Goal: Task Accomplishment & Management: Use online tool/utility

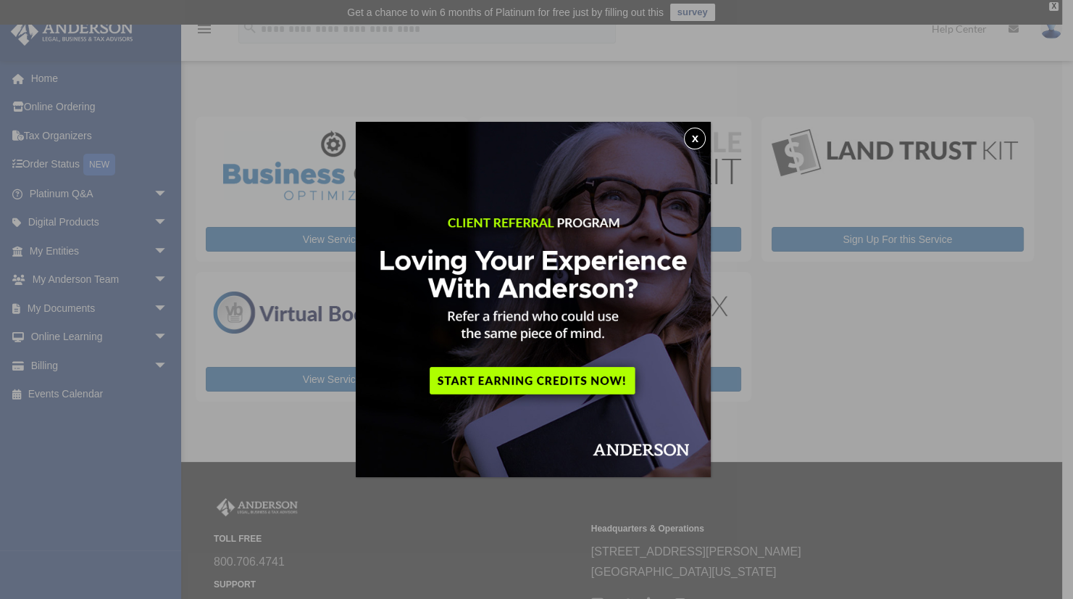
click at [705, 138] on button "x" at bounding box center [695, 139] width 22 height 22
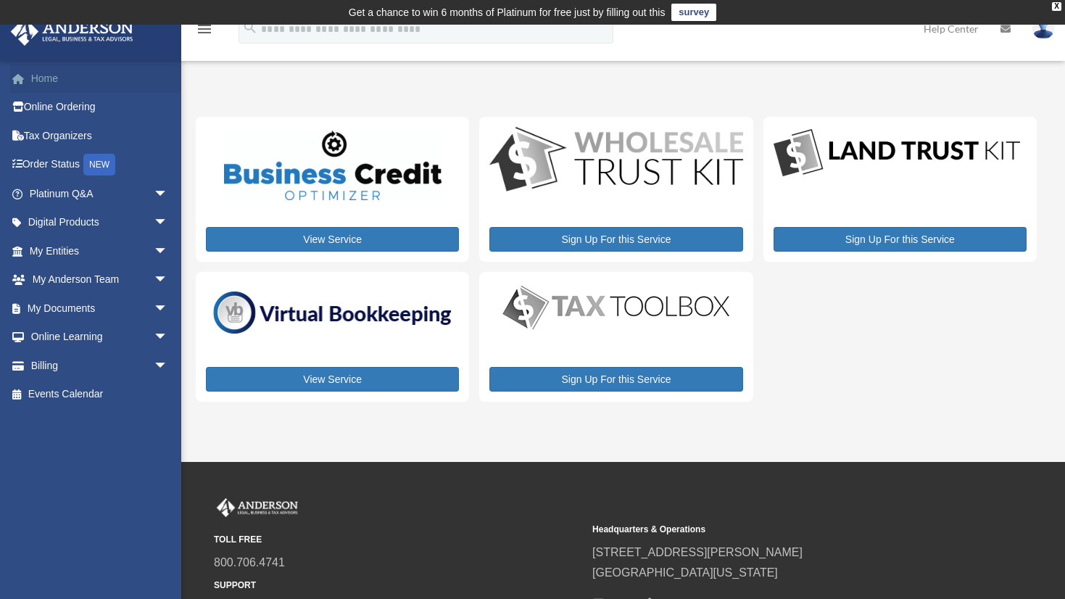
click at [37, 72] on link "Home" at bounding box center [100, 78] width 180 height 29
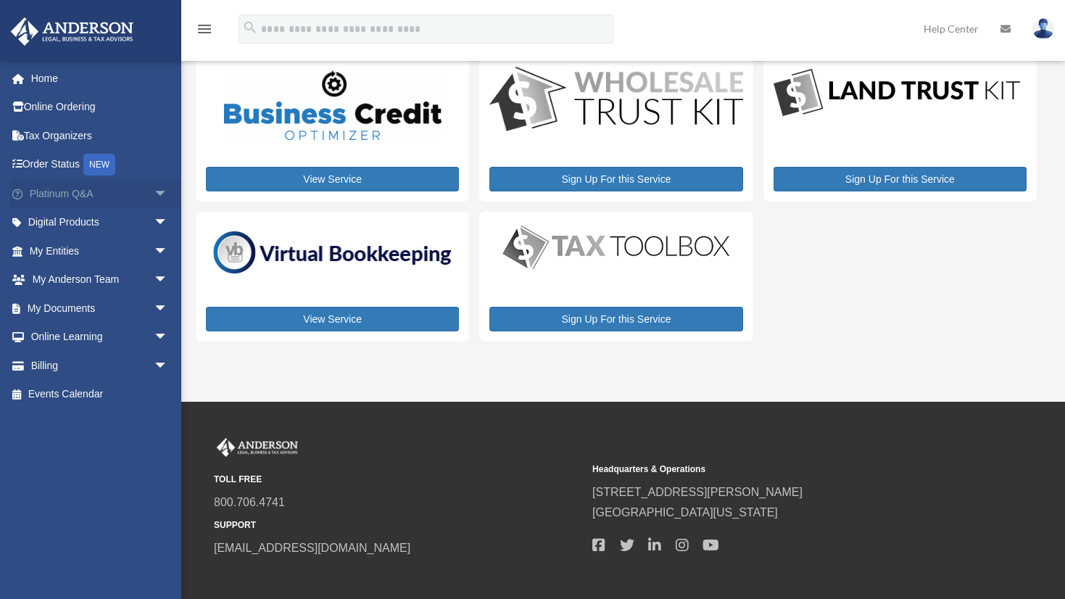
scroll to position [134, 0]
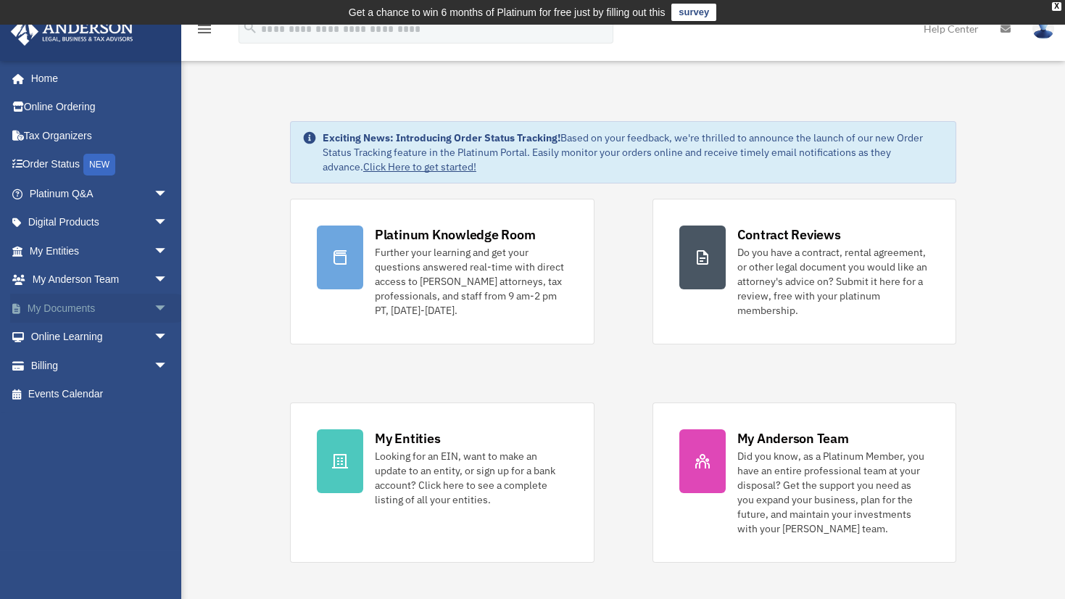
click at [154, 308] on span "arrow_drop_down" at bounding box center [168, 309] width 29 height 30
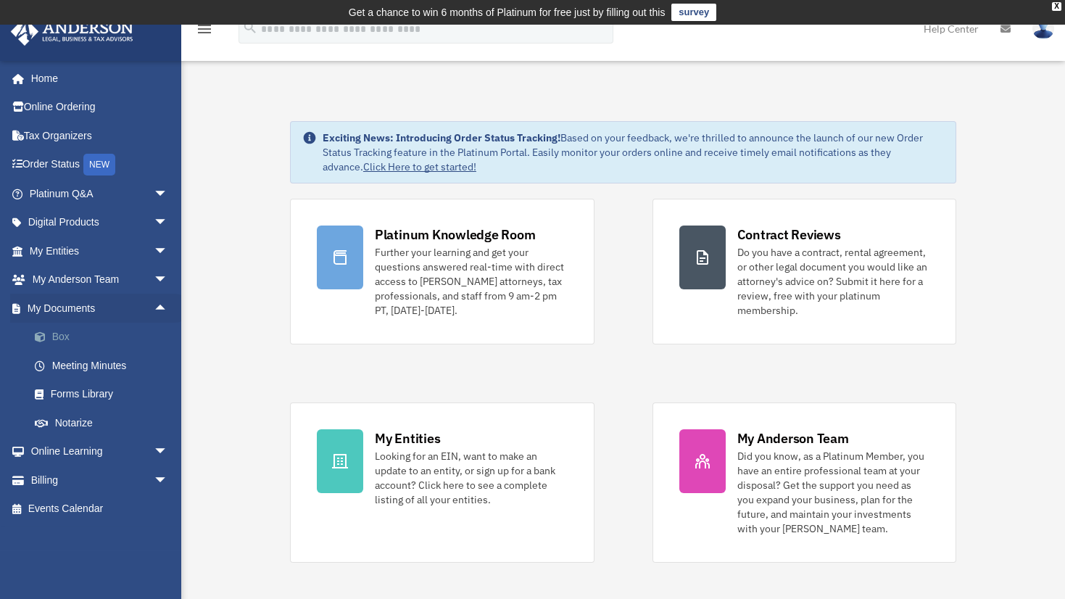
click at [57, 336] on link "Box" at bounding box center [105, 337] width 170 height 29
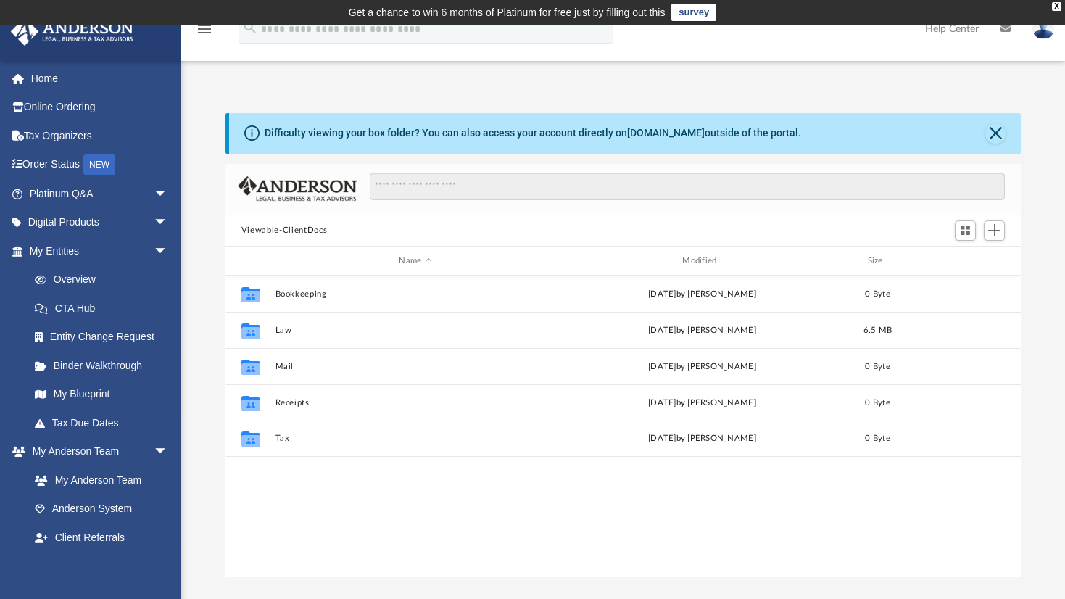
scroll to position [320, 786]
click at [1003, 232] on button "Add" at bounding box center [994, 230] width 22 height 20
click at [958, 256] on li "Upload" at bounding box center [973, 258] width 46 height 15
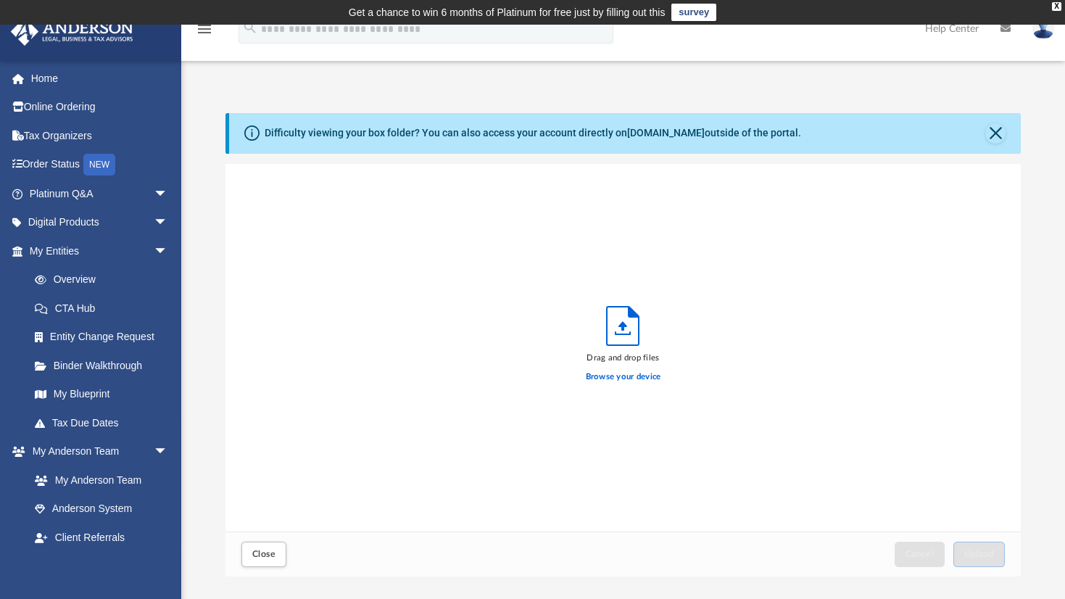
scroll to position [359, 786]
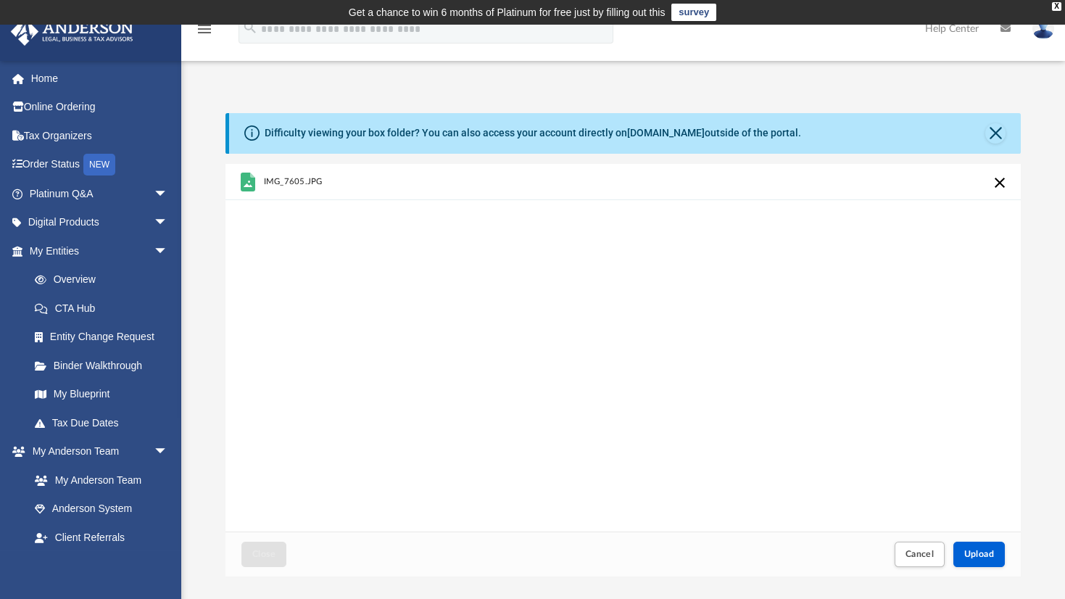
click at [641, 362] on div "IMG_7605.JPG" at bounding box center [622, 348] width 795 height 368
drag, startPoint x: 291, startPoint y: 180, endPoint x: 678, endPoint y: 340, distance: 419.5
click at [678, 340] on div "IMG_7605.JPG IMG_7606.JPG" at bounding box center [622, 348] width 795 height 368
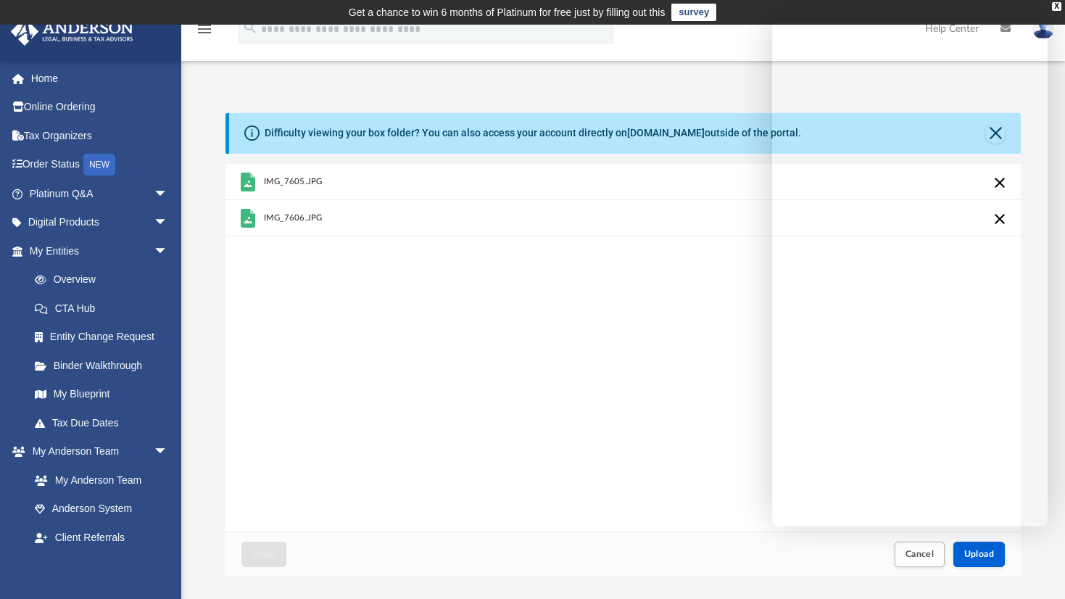
click at [598, 419] on div "IMG_7605.JPG IMG_7606.JPG" at bounding box center [622, 348] width 795 height 368
click at [1054, 7] on div "X" at bounding box center [1056, 6] width 9 height 9
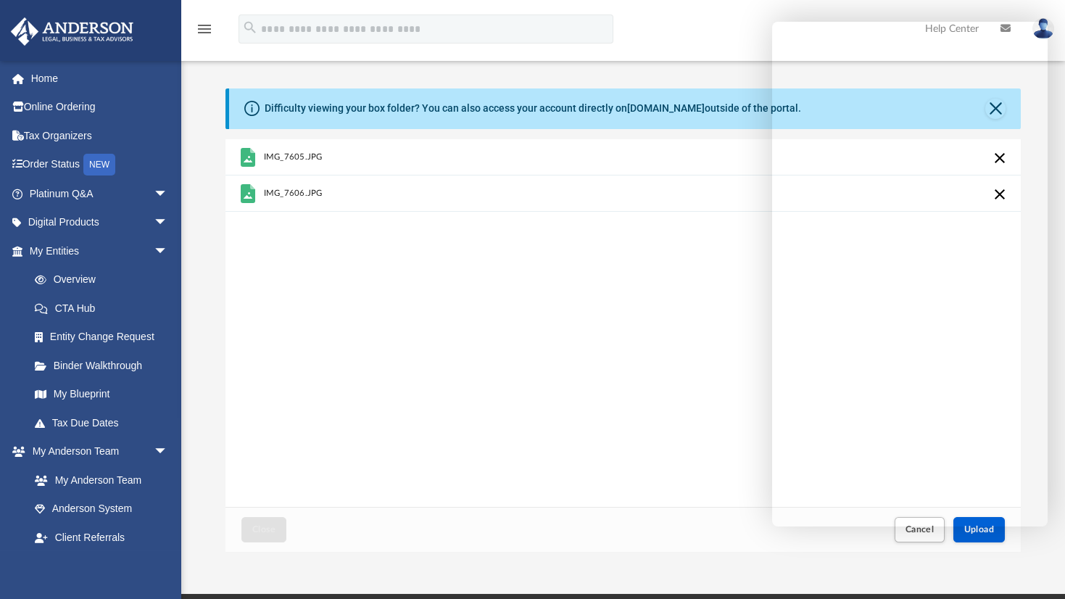
click at [623, 297] on div "IMG_7605.JPG IMG_7606.JPG" at bounding box center [622, 323] width 795 height 368
click at [638, 315] on div "IMG_7605.JPG IMG_7606.JPG" at bounding box center [622, 323] width 795 height 368
click at [283, 300] on div "IMG_7605.JPG IMG_7606.JPG" at bounding box center [622, 323] width 795 height 368
drag, startPoint x: 977, startPoint y: 515, endPoint x: 573, endPoint y: 349, distance: 436.5
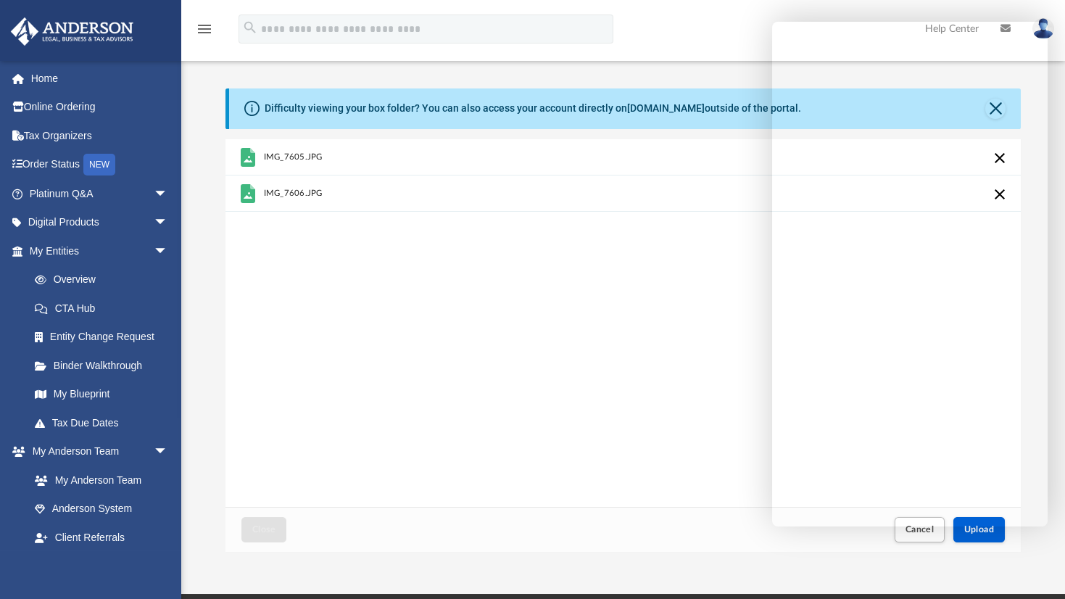
click at [573, 349] on div "IMG_7605.JPG IMG_7606.JPG" at bounding box center [622, 323] width 795 height 368
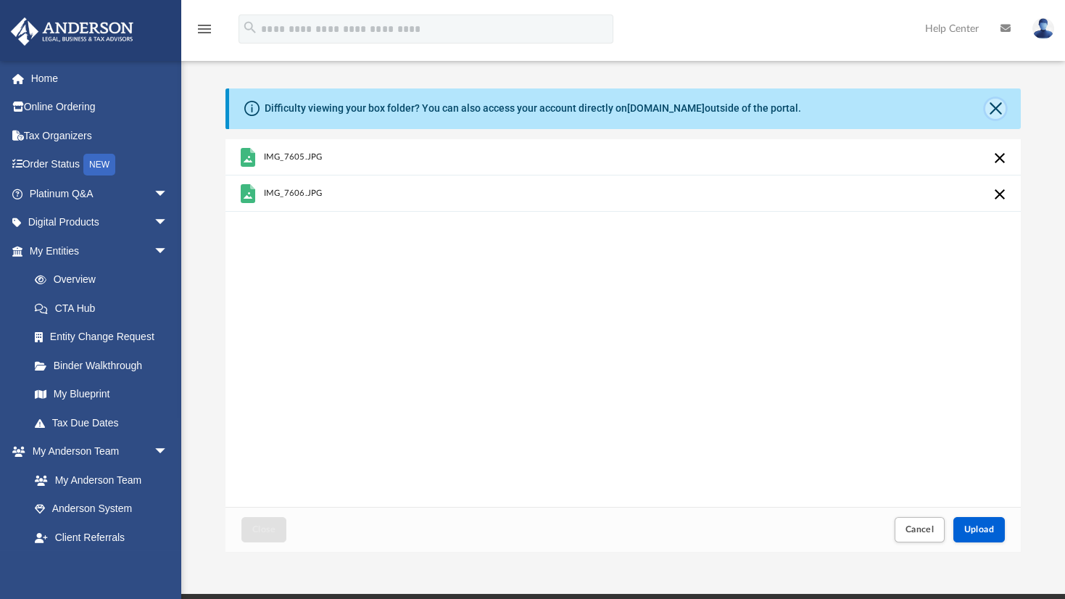
click at [995, 107] on button "Close" at bounding box center [995, 109] width 20 height 20
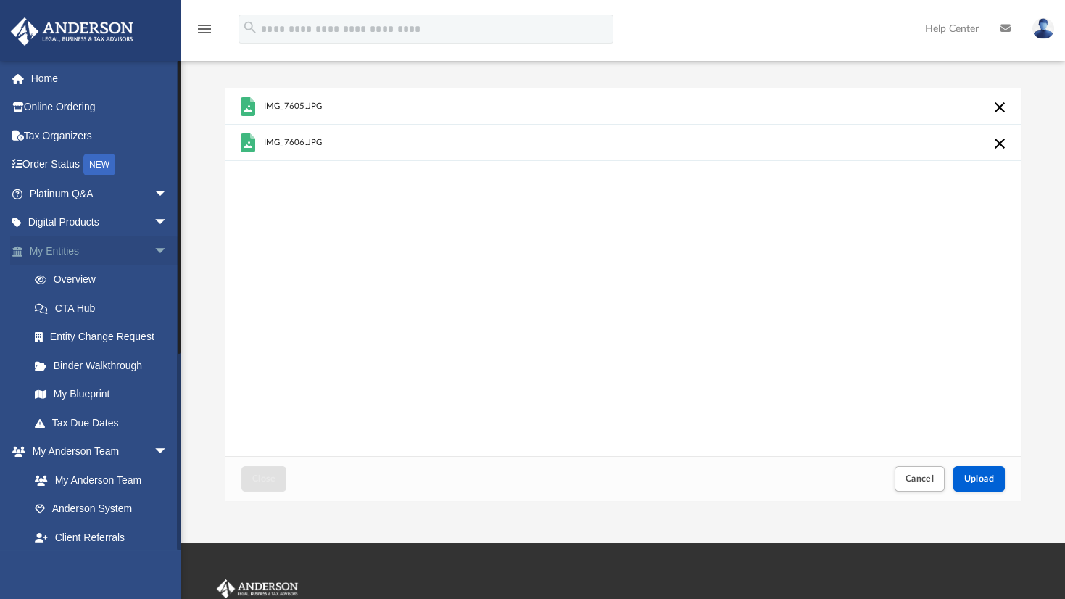
click at [157, 245] on span "arrow_drop_down" at bounding box center [168, 251] width 29 height 30
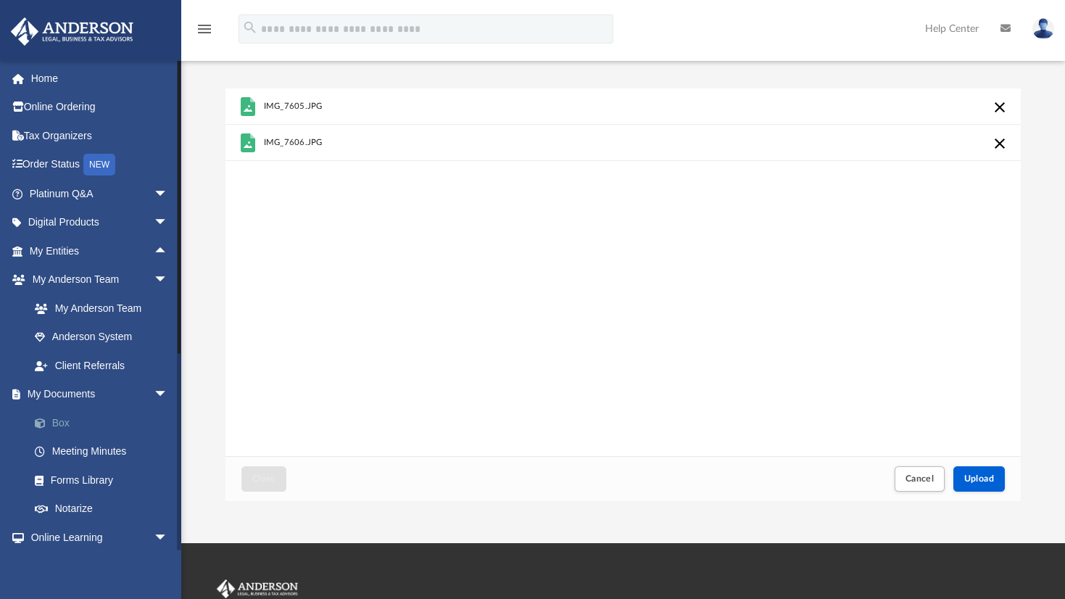
click at [69, 425] on link "Box" at bounding box center [105, 422] width 170 height 29
click at [64, 424] on link "Box" at bounding box center [105, 422] width 170 height 29
click at [68, 451] on link "Meeting Minutes" at bounding box center [105, 451] width 170 height 29
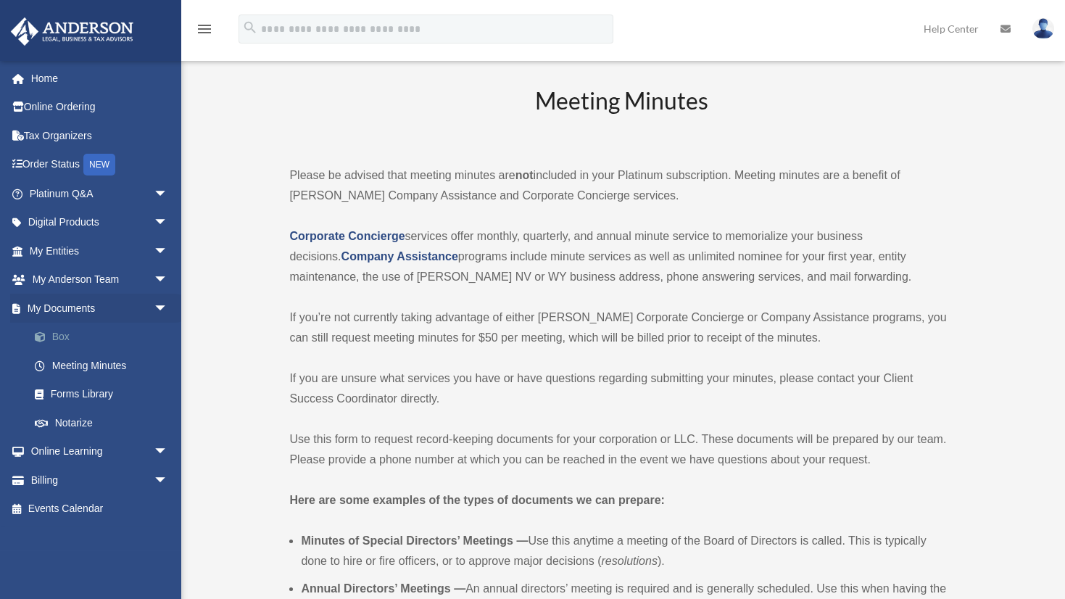
click at [62, 333] on link "Box" at bounding box center [105, 337] width 170 height 29
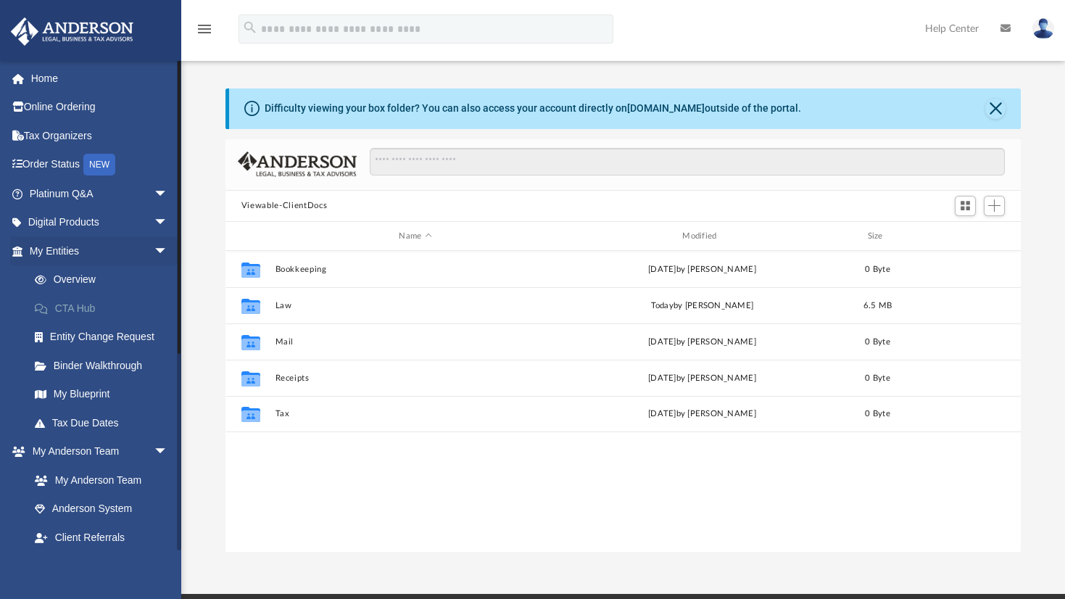
scroll to position [320, 786]
click at [999, 208] on span "Add" at bounding box center [994, 205] width 12 height 12
click at [983, 259] on li "New Folder" at bounding box center [973, 257] width 46 height 15
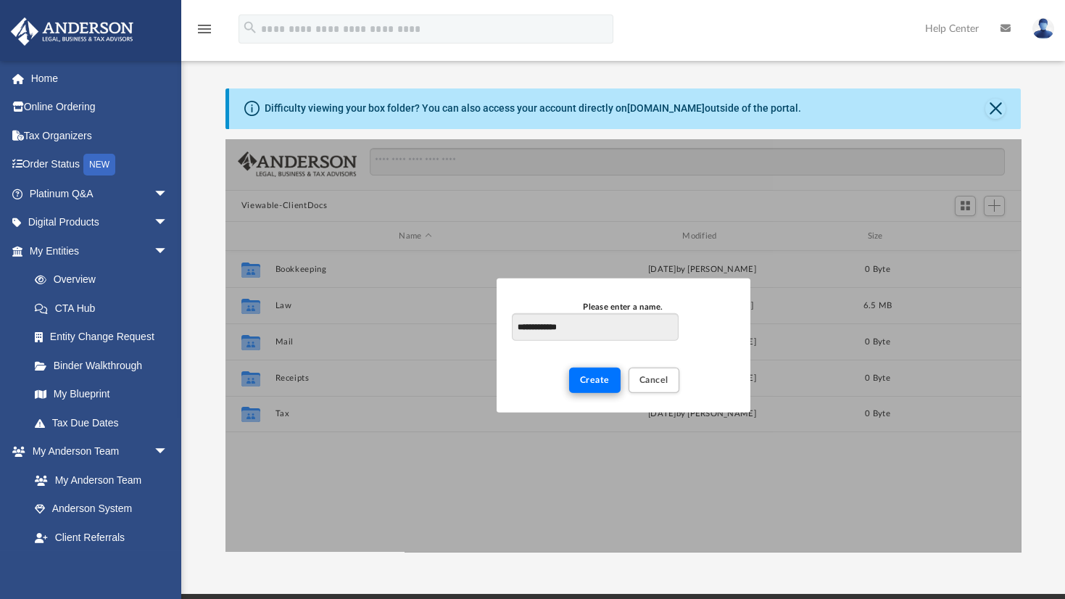
type input "**********"
click at [590, 380] on span "Create" at bounding box center [595, 379] width 30 height 9
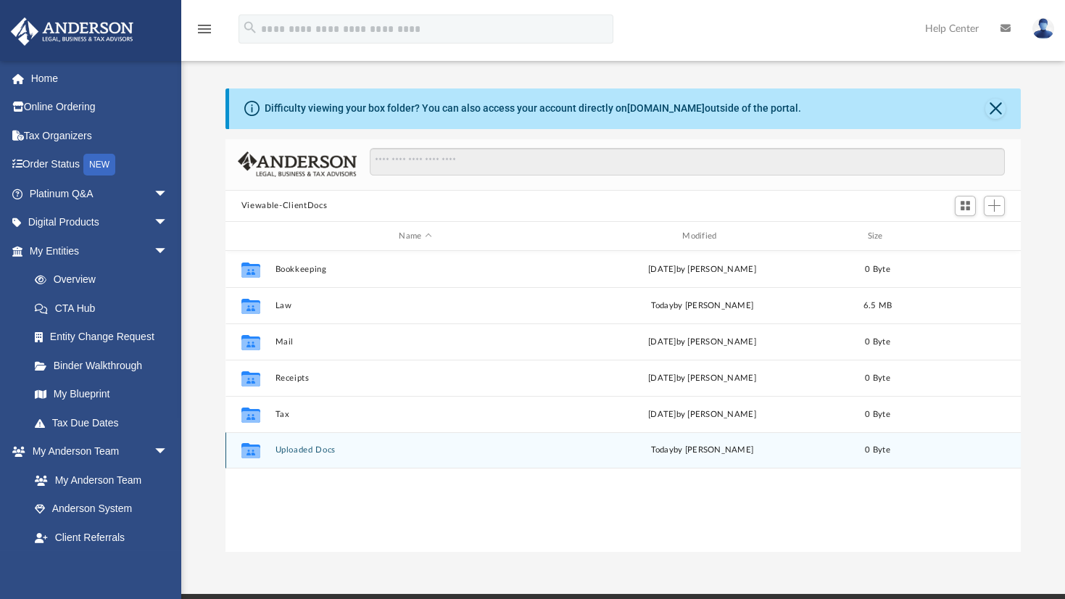
click at [317, 449] on button "Uploaded Docs" at bounding box center [415, 450] width 280 height 9
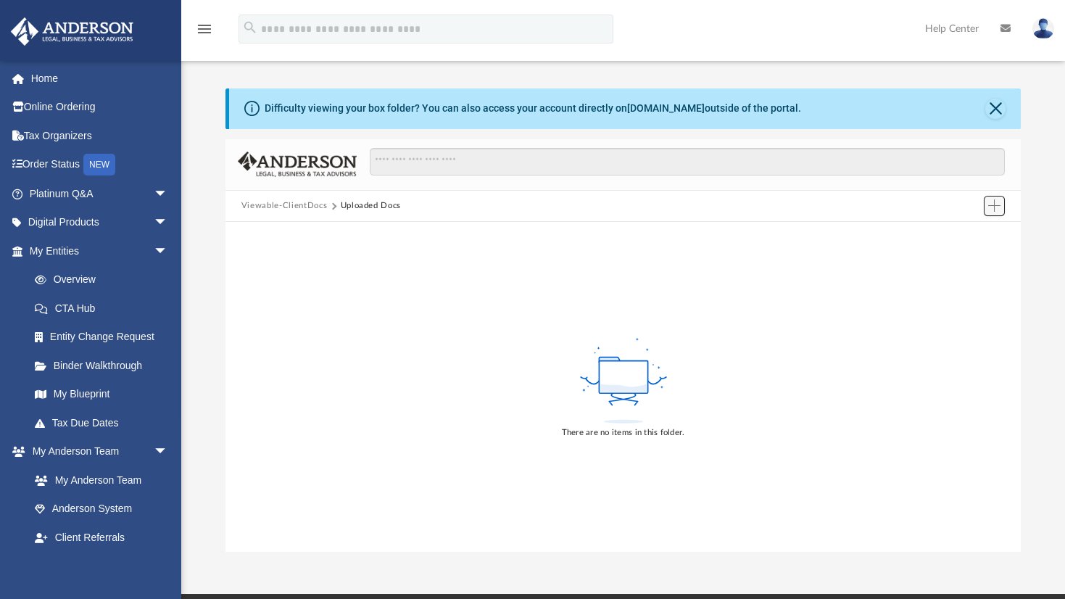
click at [991, 209] on span "Add" at bounding box center [994, 205] width 12 height 12
click at [962, 232] on li "Upload" at bounding box center [973, 234] width 46 height 15
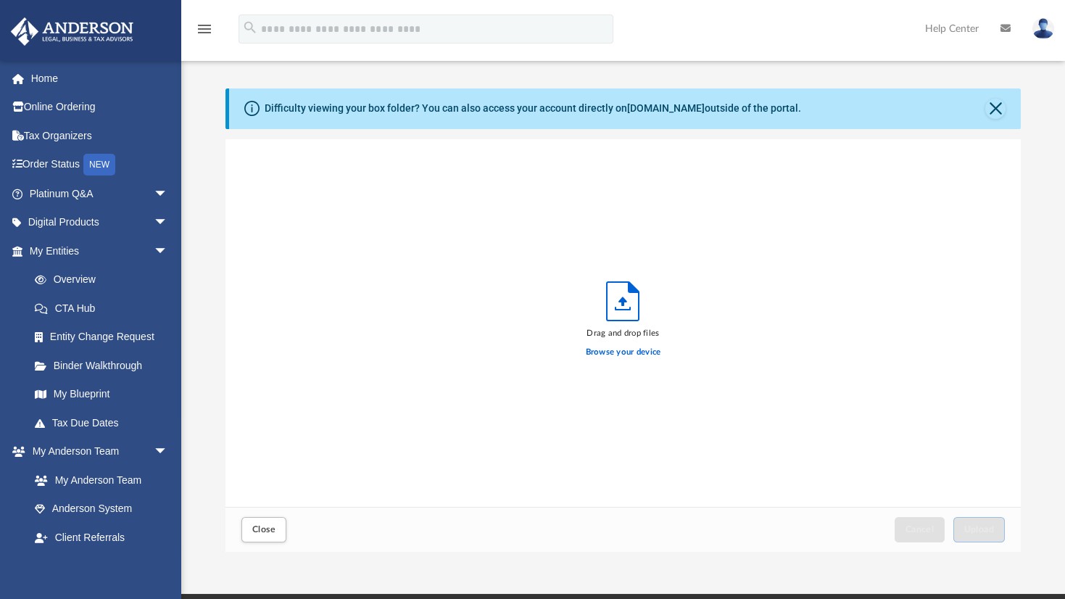
scroll to position [359, 786]
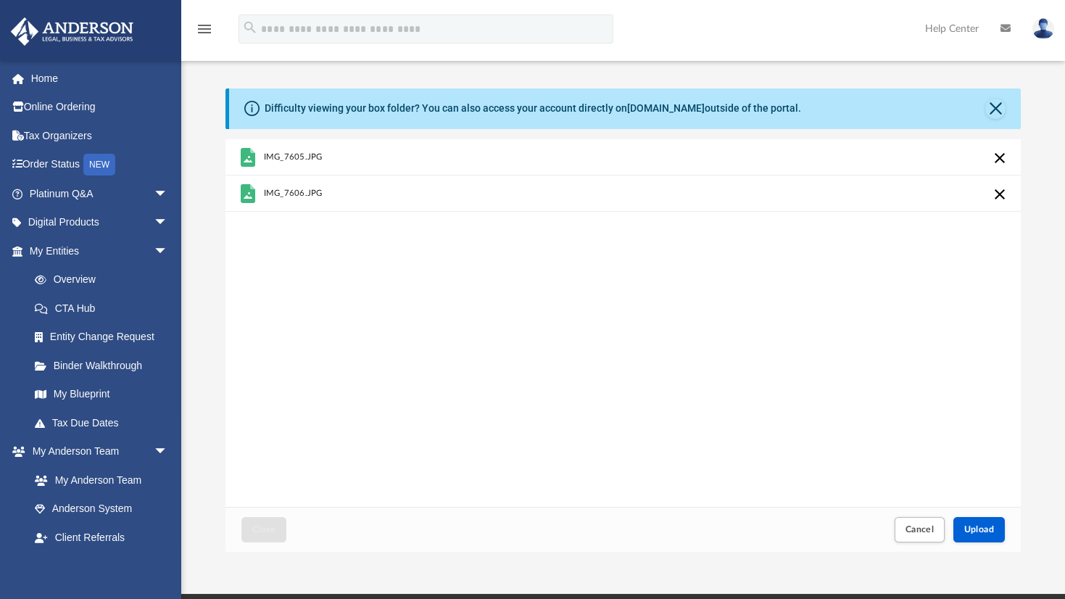
click at [341, 250] on div "IMG_7605.JPG IMG_7606.JPG" at bounding box center [622, 323] width 795 height 368
click at [994, 111] on button "Close" at bounding box center [995, 109] width 20 height 20
